Goal: Information Seeking & Learning: Learn about a topic

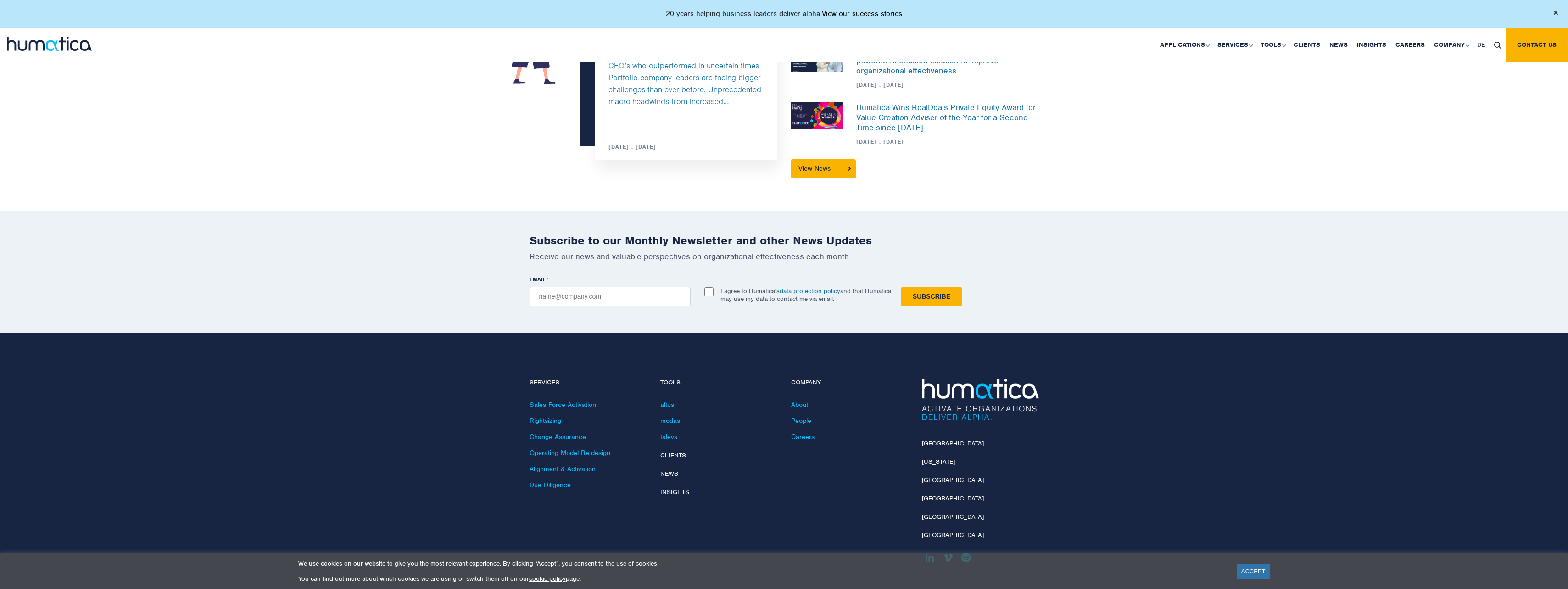
scroll to position [2890, 0]
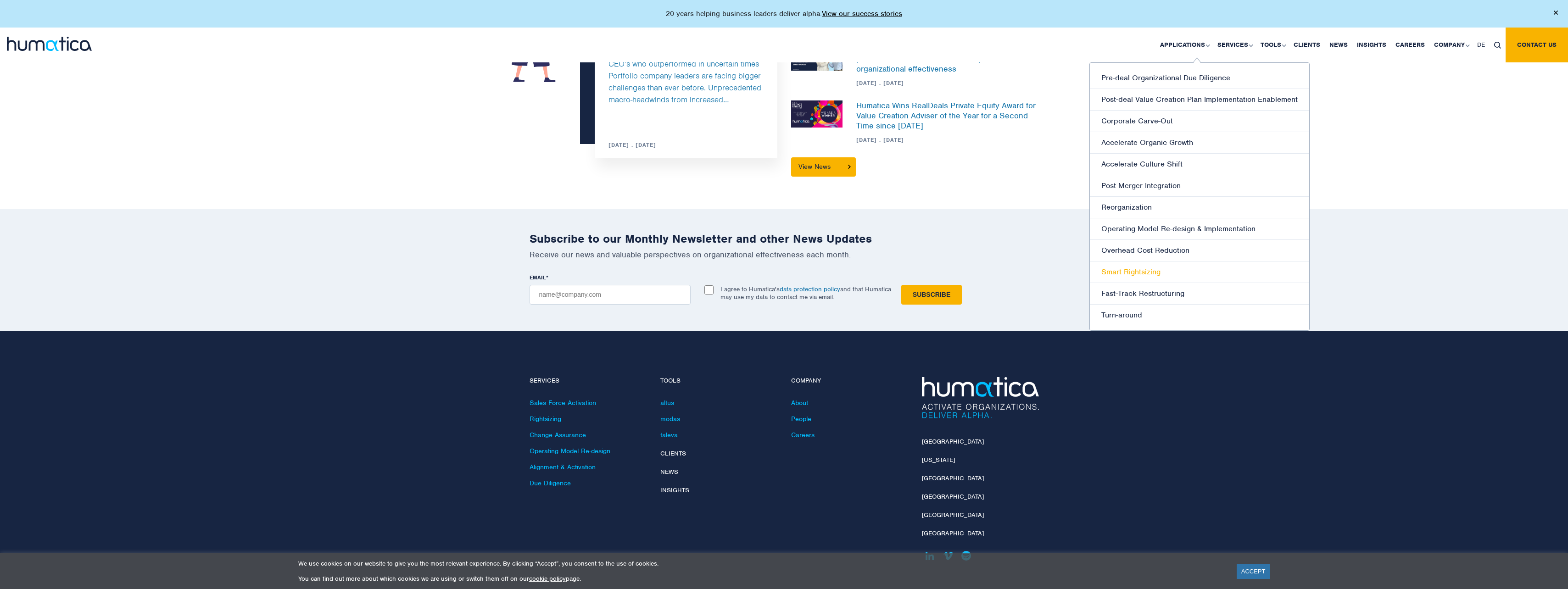
click at [1156, 272] on link "Smart Rightsizing" at bounding box center [1199, 272] width 219 height 21
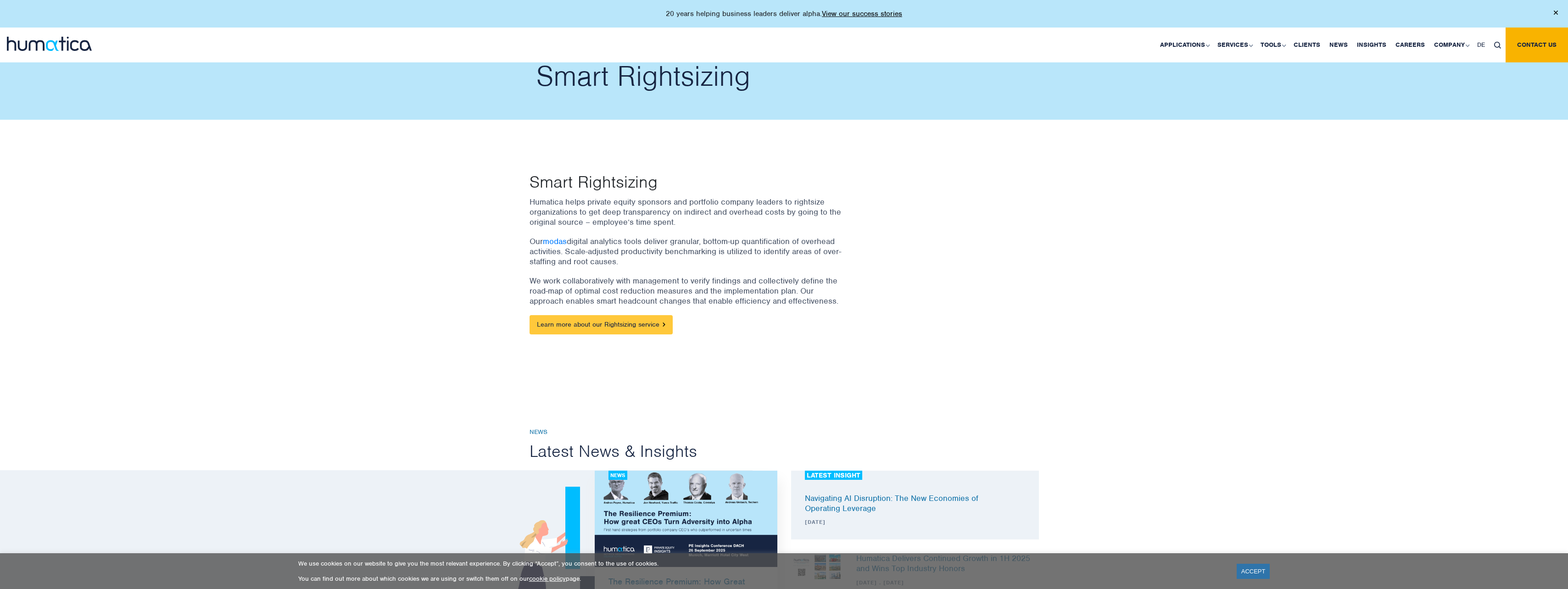
click at [661, 329] on link "Learn more about our Rightsizing service" at bounding box center [601, 325] width 143 height 19
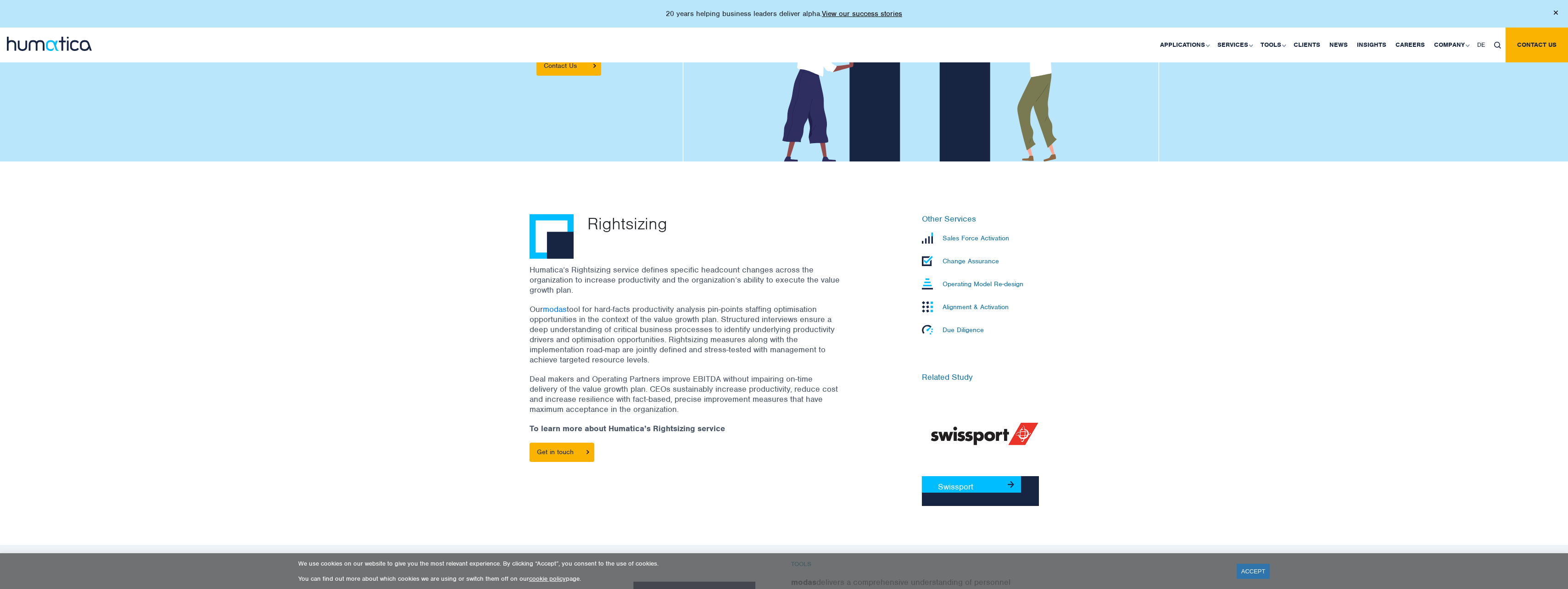
scroll to position [138, 0]
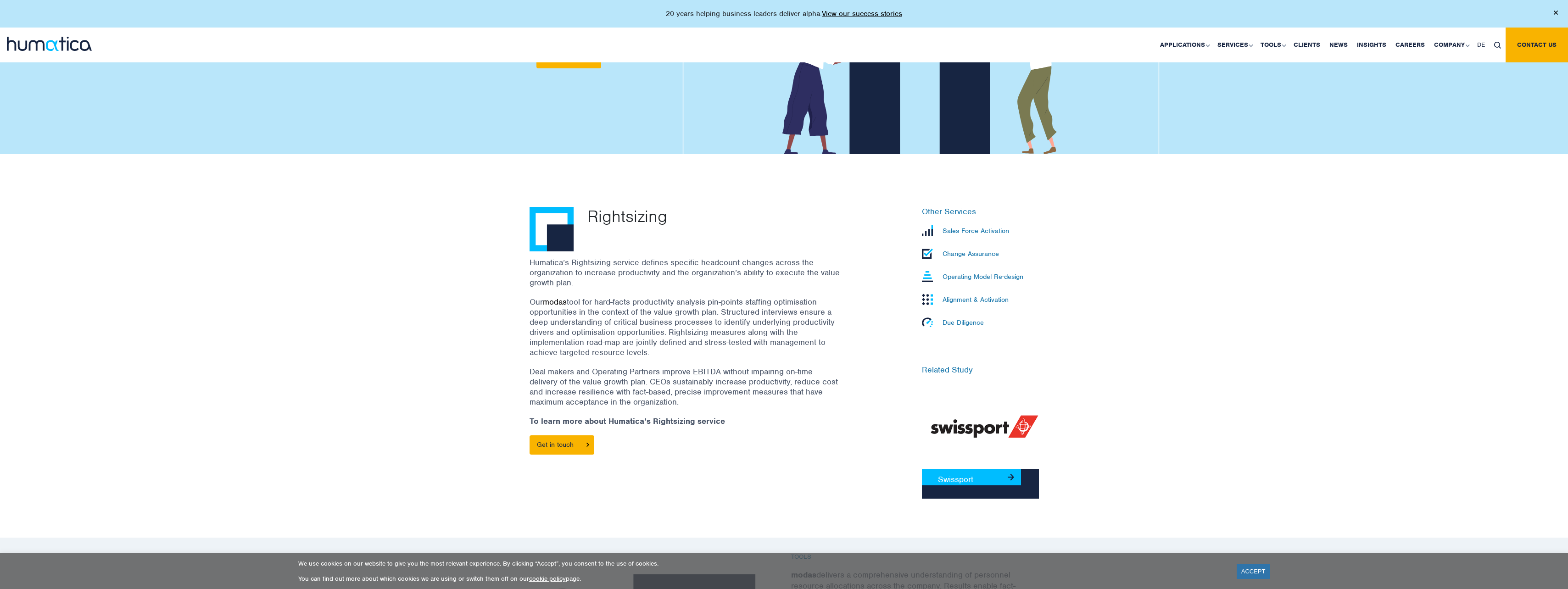
click at [556, 299] on link "modas" at bounding box center [555, 302] width 24 height 10
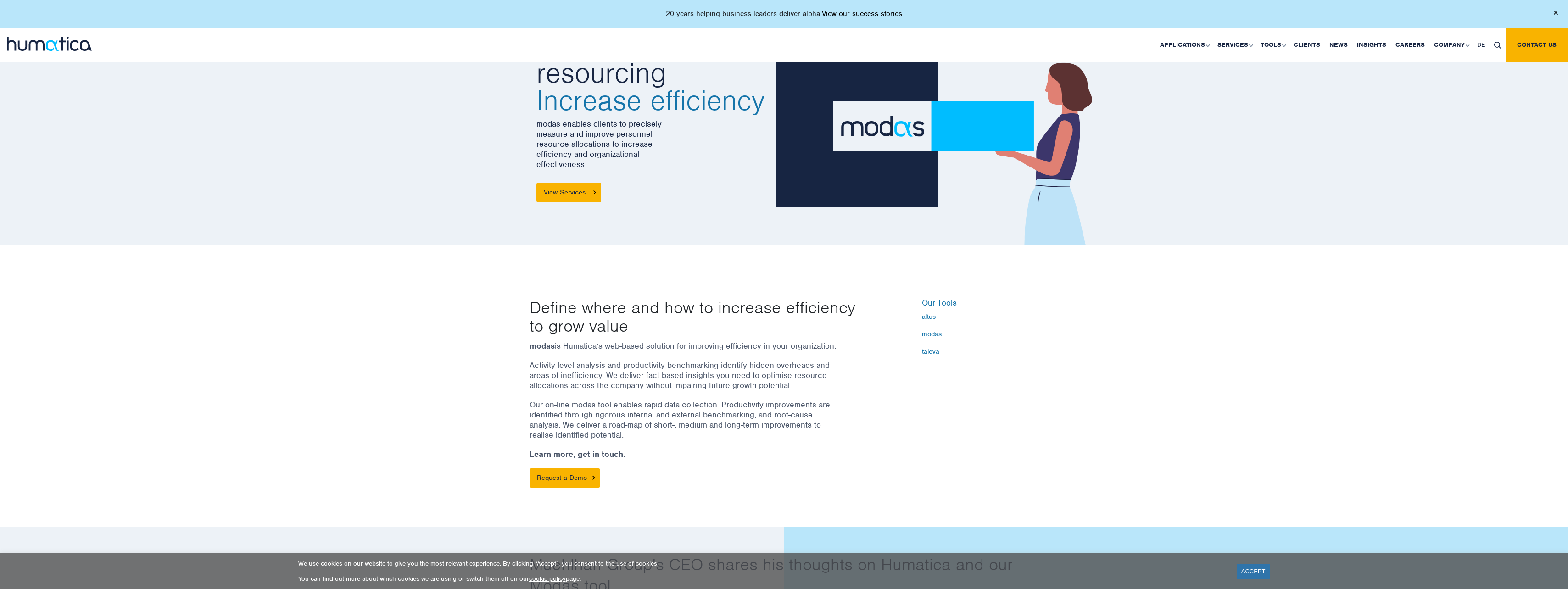
scroll to position [92, 0]
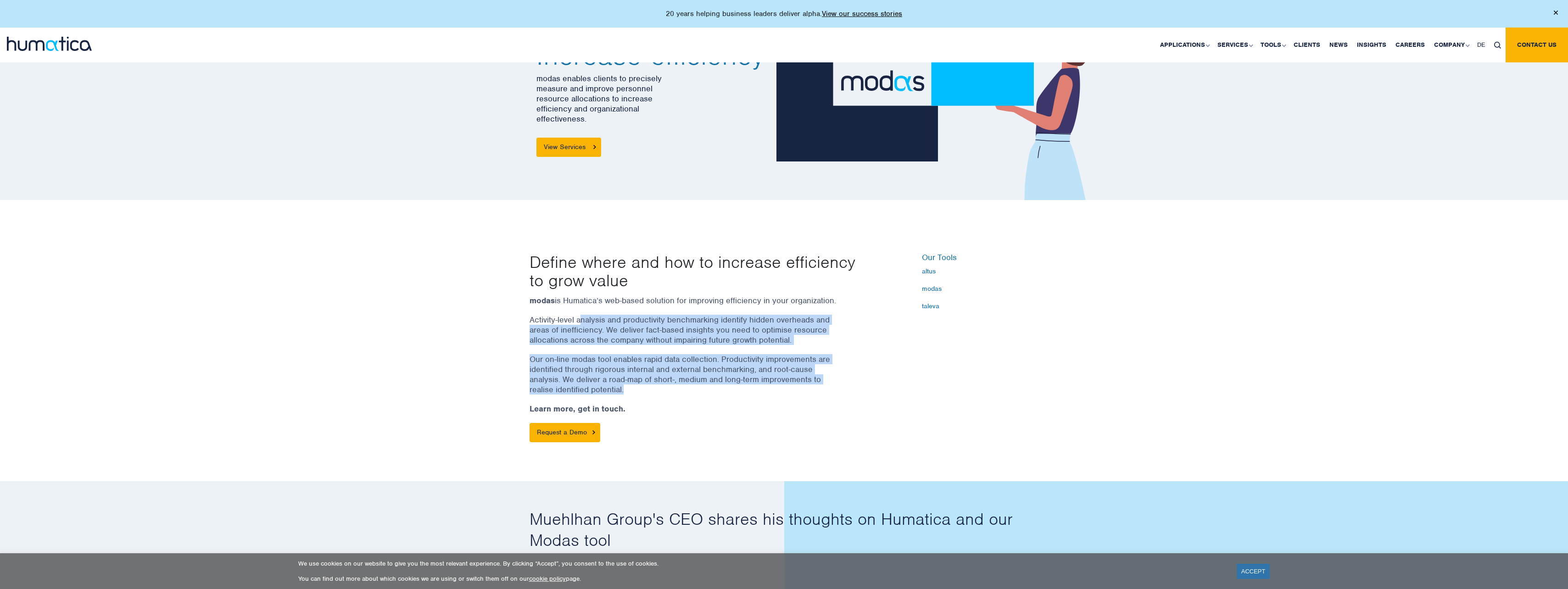
drag, startPoint x: 579, startPoint y: 318, endPoint x: 828, endPoint y: 392, distance: 259.8
click at [828, 392] on div "modas is Humatica’s web-based solution for improving efficiency in your organiz…" at bounding box center [697, 368] width 335 height 147
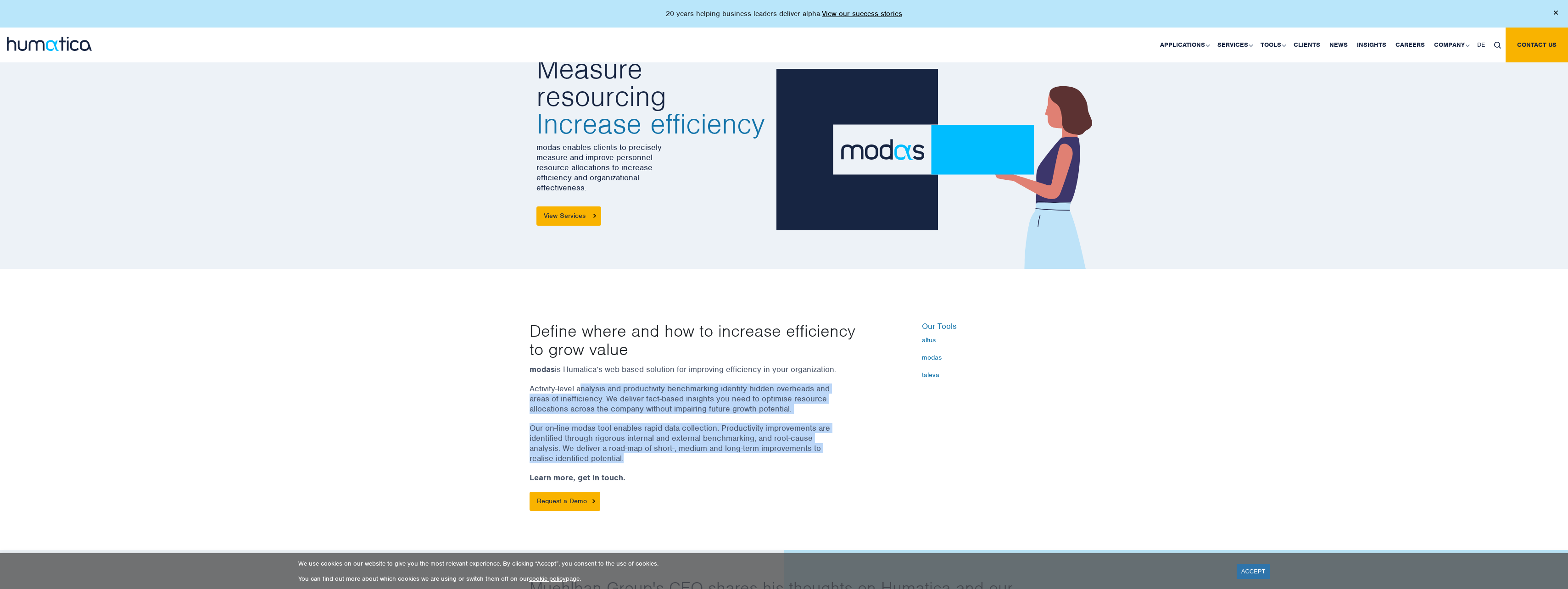
scroll to position [0, 0]
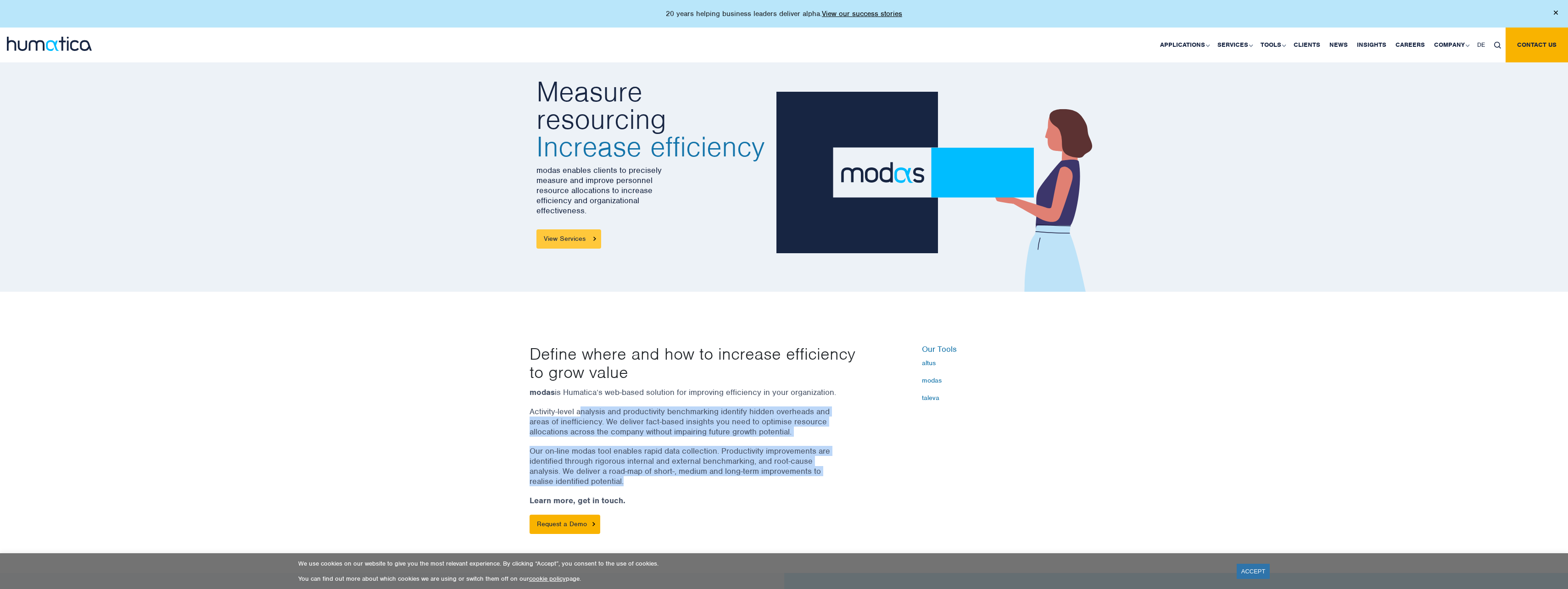
click at [562, 243] on link "View Services" at bounding box center [569, 239] width 65 height 19
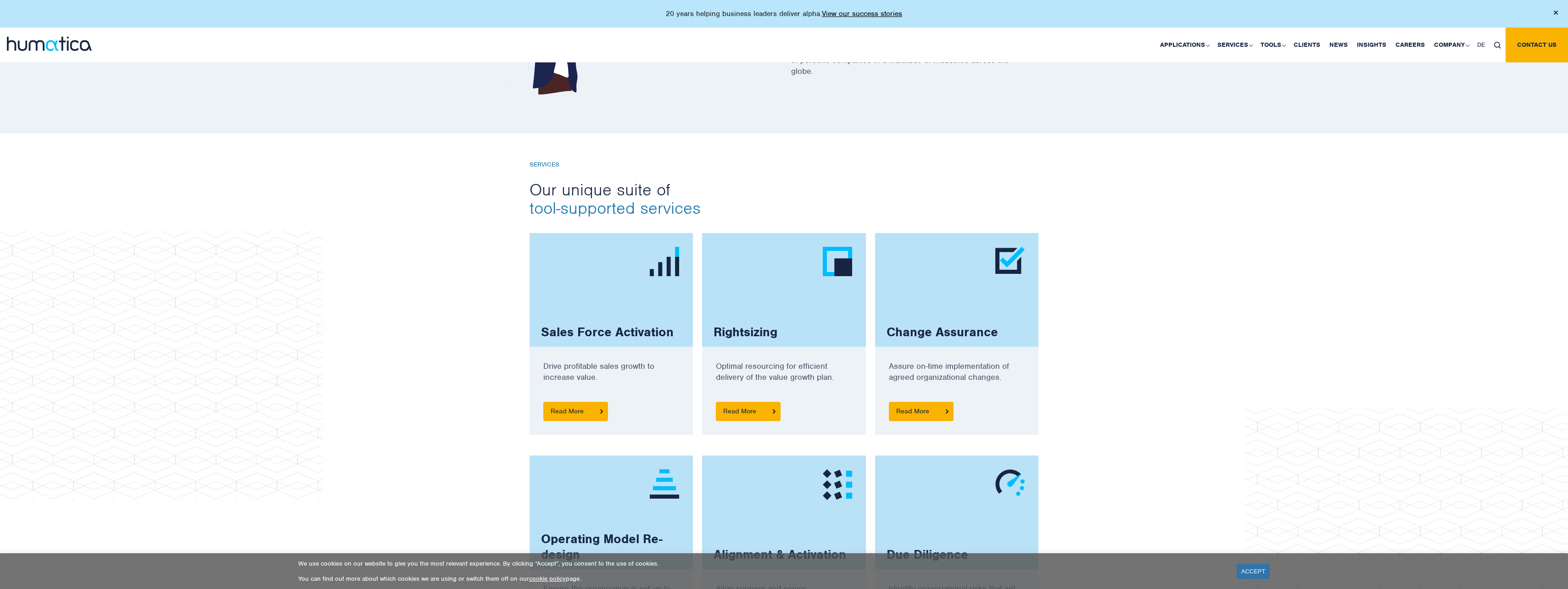
scroll to position [504, 0]
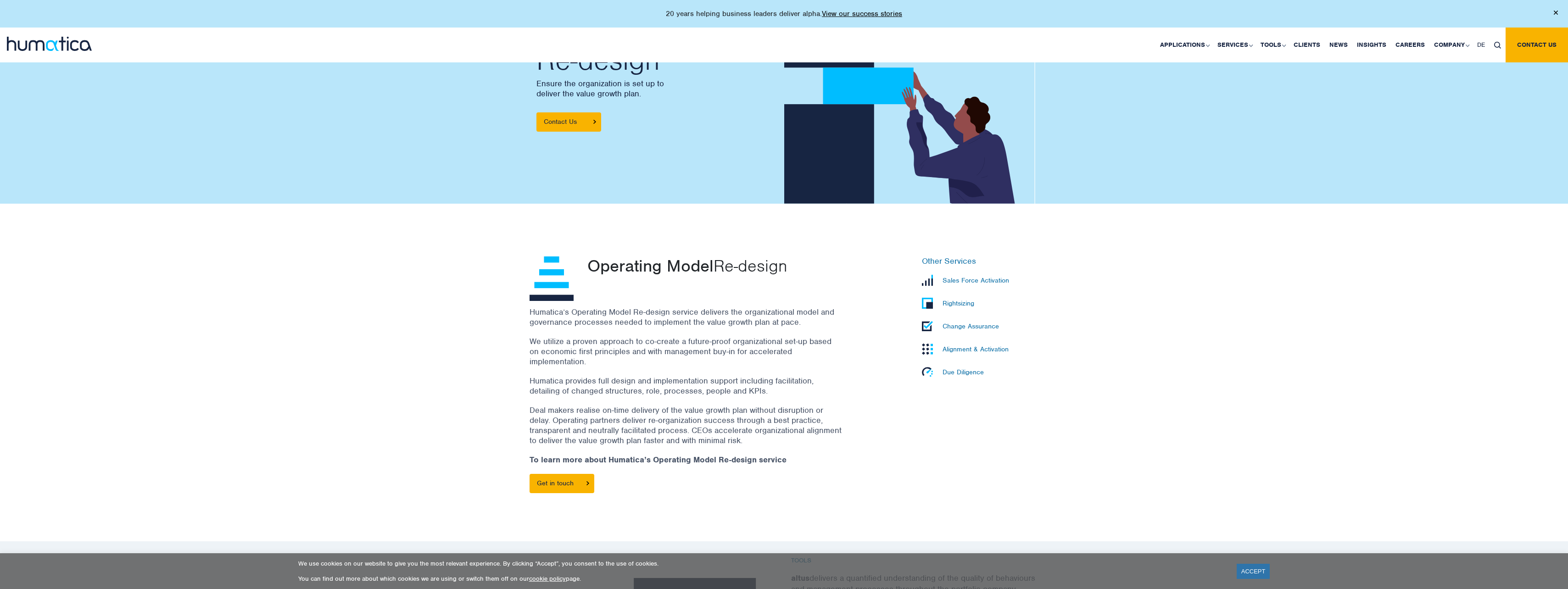
scroll to position [92, 0]
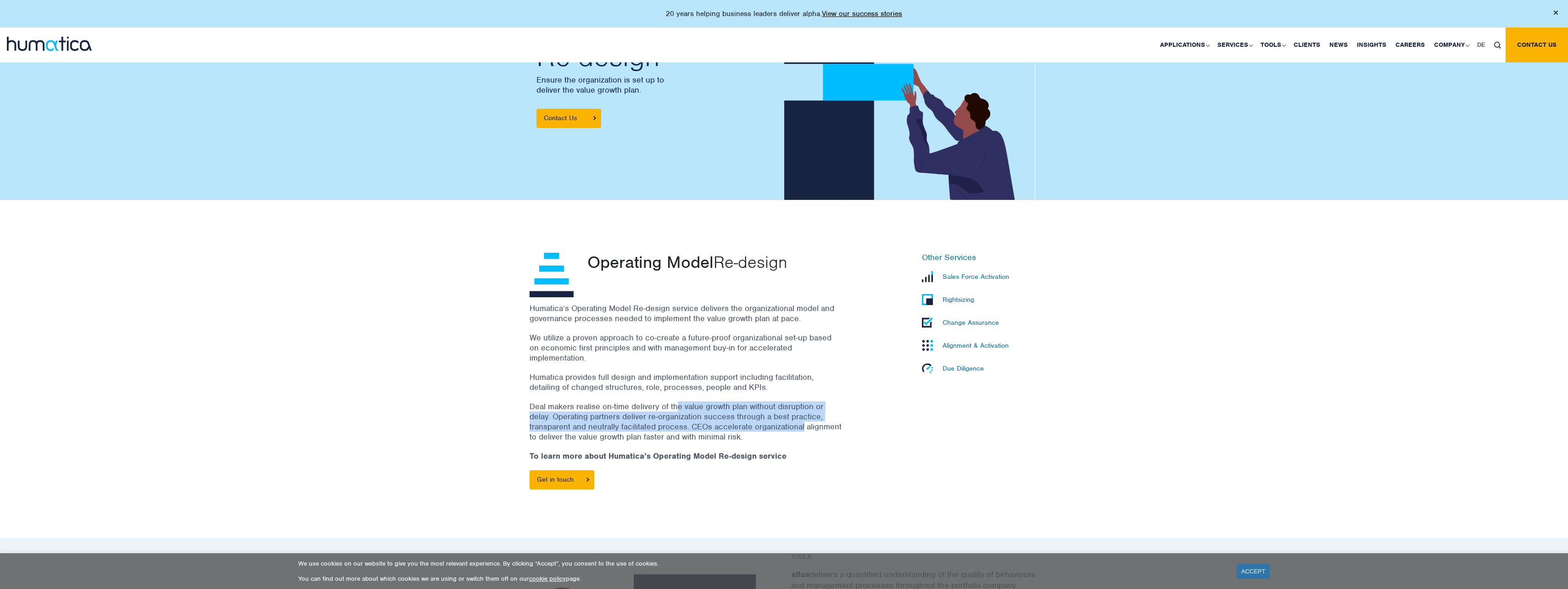
drag, startPoint x: 676, startPoint y: 408, endPoint x: 825, endPoint y: 427, distance: 150.2
click at [825, 427] on p "Deal makers realise on-time delivery of the value growth plan without disruptio…" at bounding box center [685, 422] width 312 height 40
click at [646, 387] on p "Humatica provides full design and implementation support including facilitation…" at bounding box center [685, 382] width 312 height 20
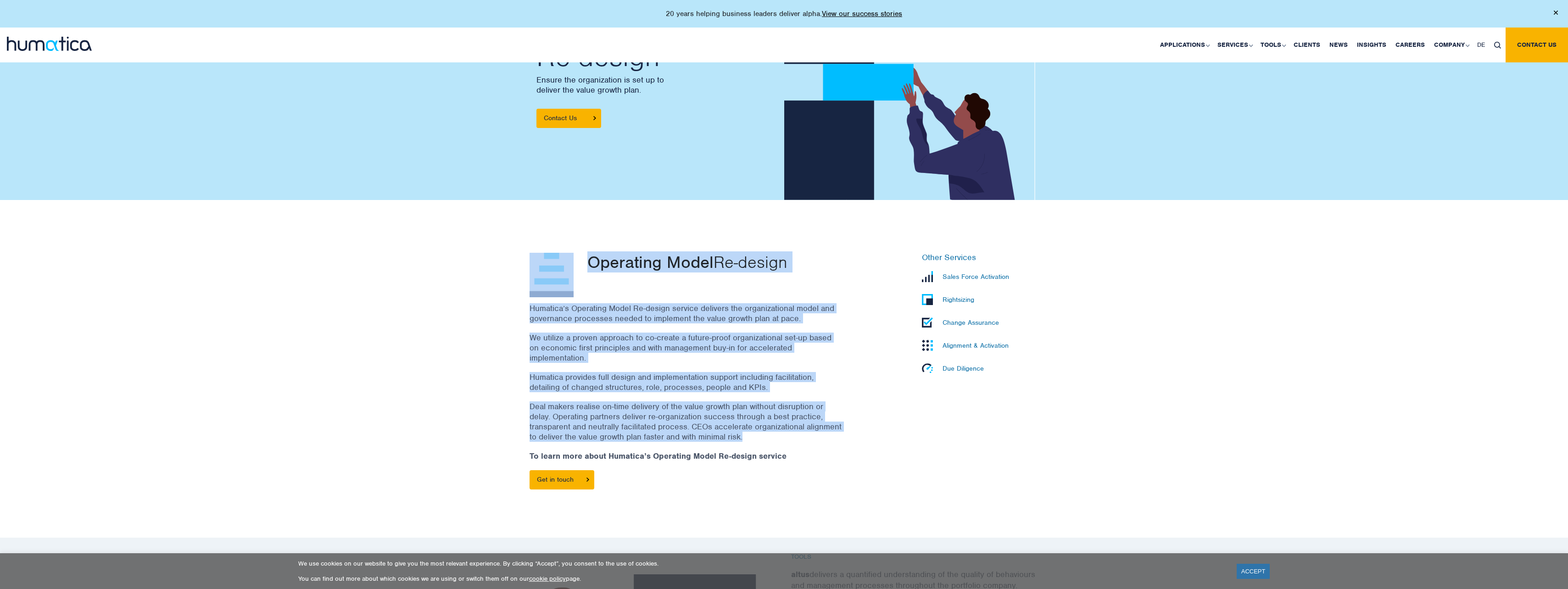
drag, startPoint x: 793, startPoint y: 438, endPoint x: 526, endPoint y: 409, distance: 268.6
click at [526, 409] on div "Operating Model Re-design Humatica’s Operating Model Re-design service delivers…" at bounding box center [697, 375] width 349 height 246
click at [818, 431] on p "Deal makers realise on-time delivery of the value growth plan without disruptio…" at bounding box center [685, 422] width 312 height 40
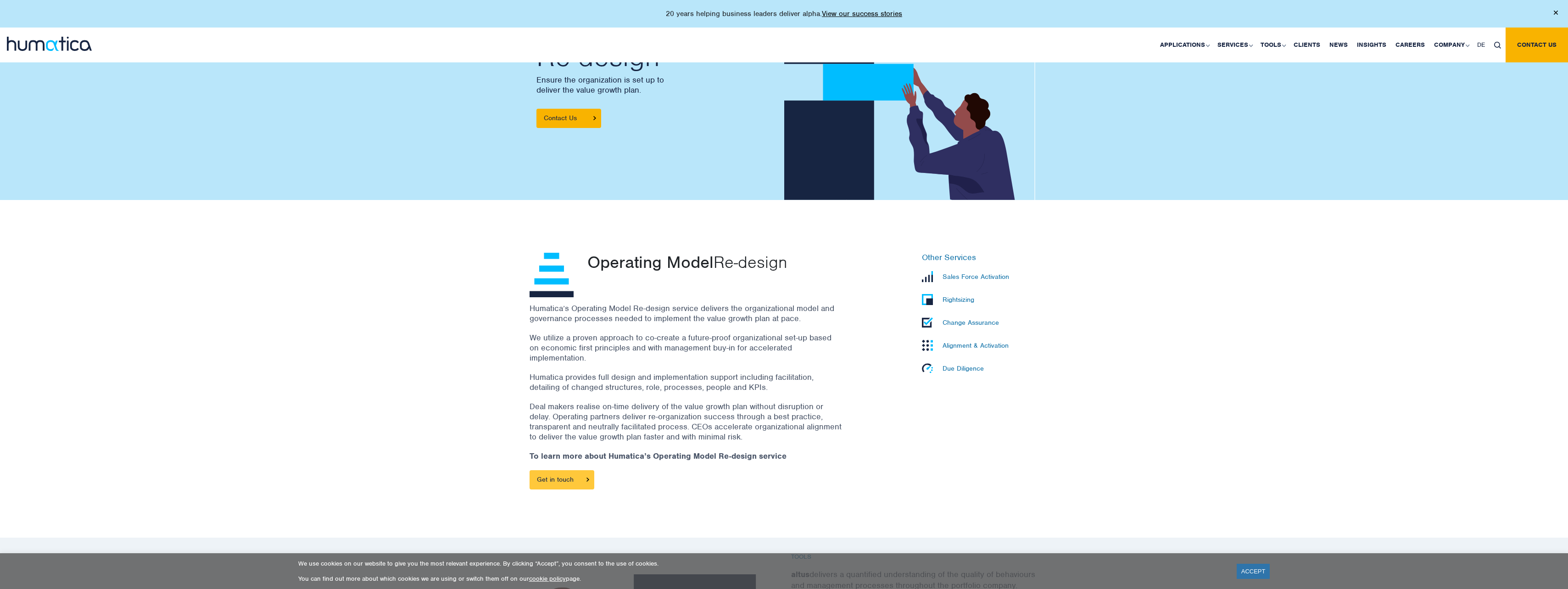
click at [578, 482] on link "Get in touch" at bounding box center [562, 480] width 65 height 19
drag, startPoint x: 809, startPoint y: 317, endPoint x: 532, endPoint y: 316, distance: 277.0
click at [532, 316] on p "Humatica’s Operating Model Re-design service delivers the organizational model …" at bounding box center [685, 313] width 312 height 20
drag, startPoint x: 532, startPoint y: 316, endPoint x: 620, endPoint y: 340, distance: 91.2
click at [620, 340] on p "We utilize a proven approach to co-create a future-proof organizational set-up …" at bounding box center [685, 348] width 312 height 30
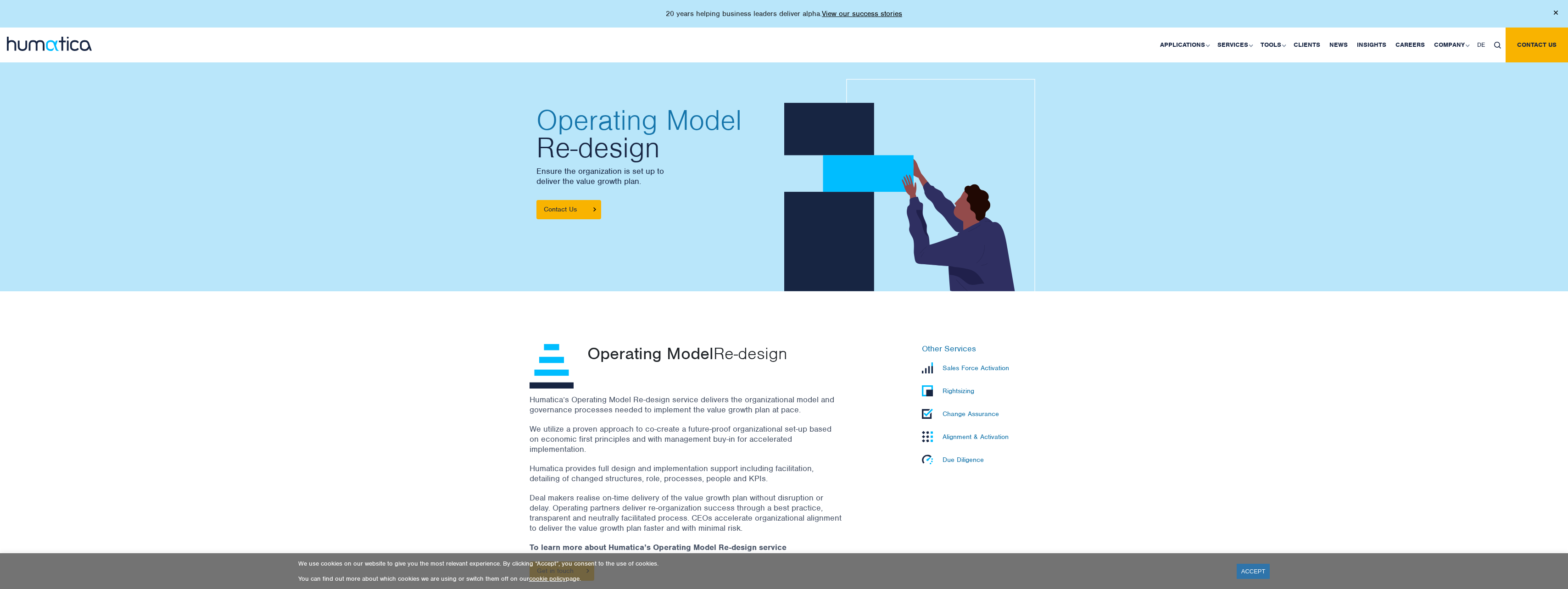
scroll to position [0, 0]
